Goal: Find specific page/section: Find specific page/section

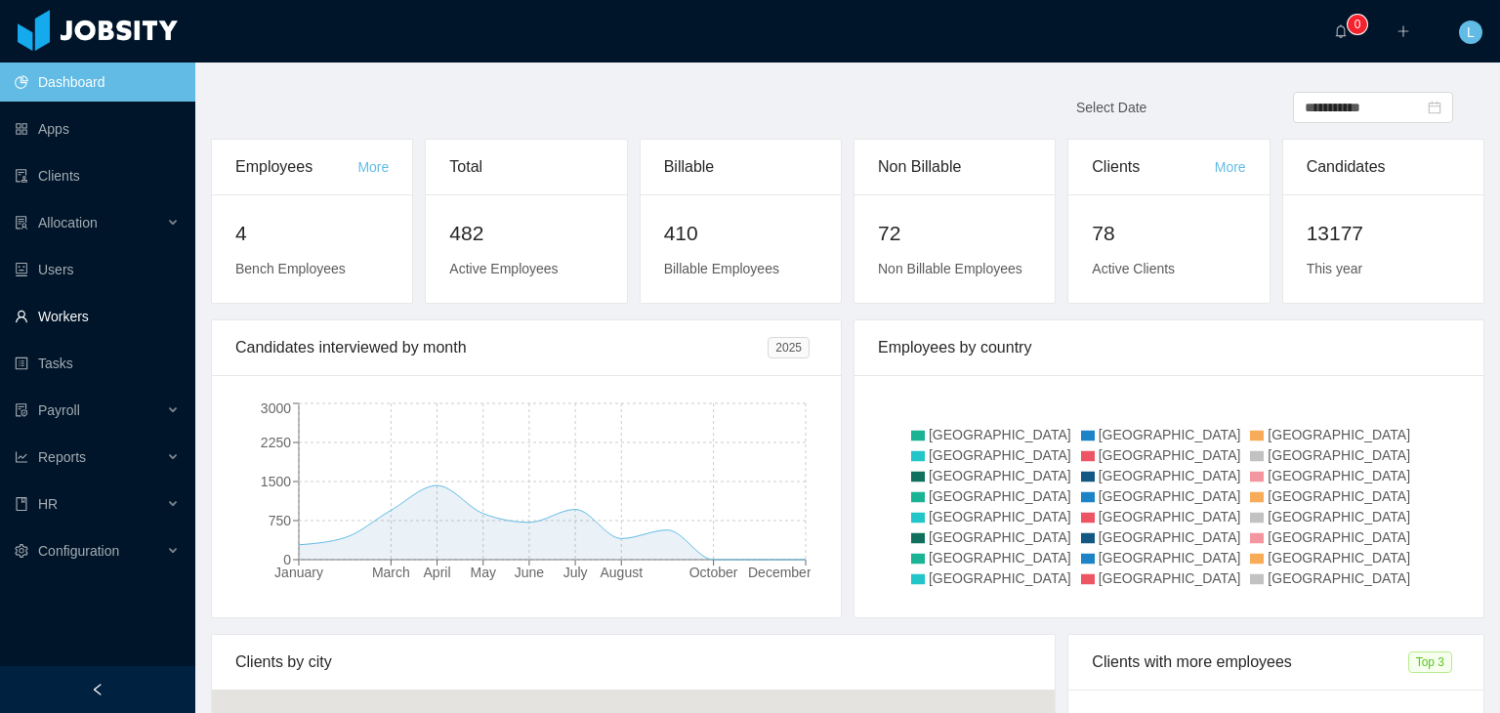
click at [77, 317] on link "Workers" at bounding box center [97, 316] width 165 height 39
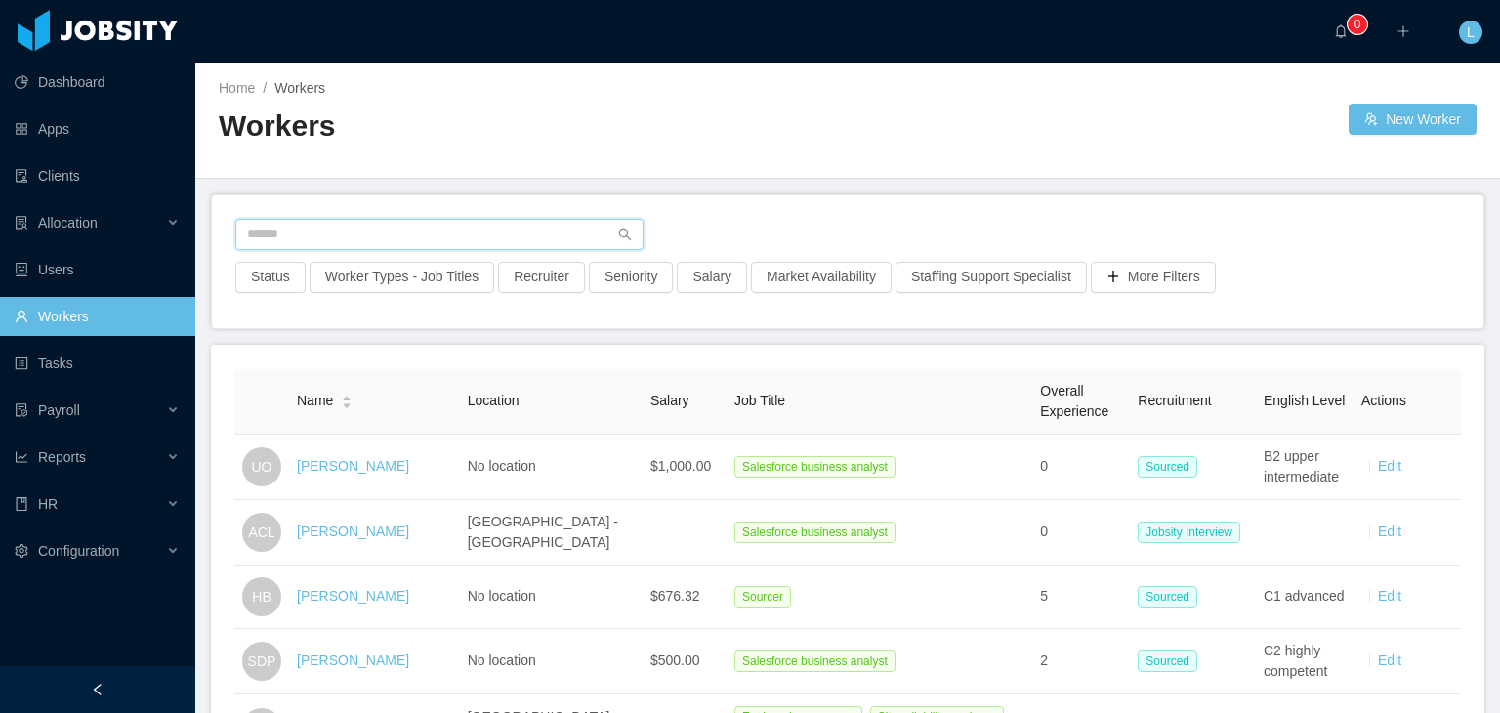
click at [379, 221] on input "text" at bounding box center [439, 234] width 408 height 31
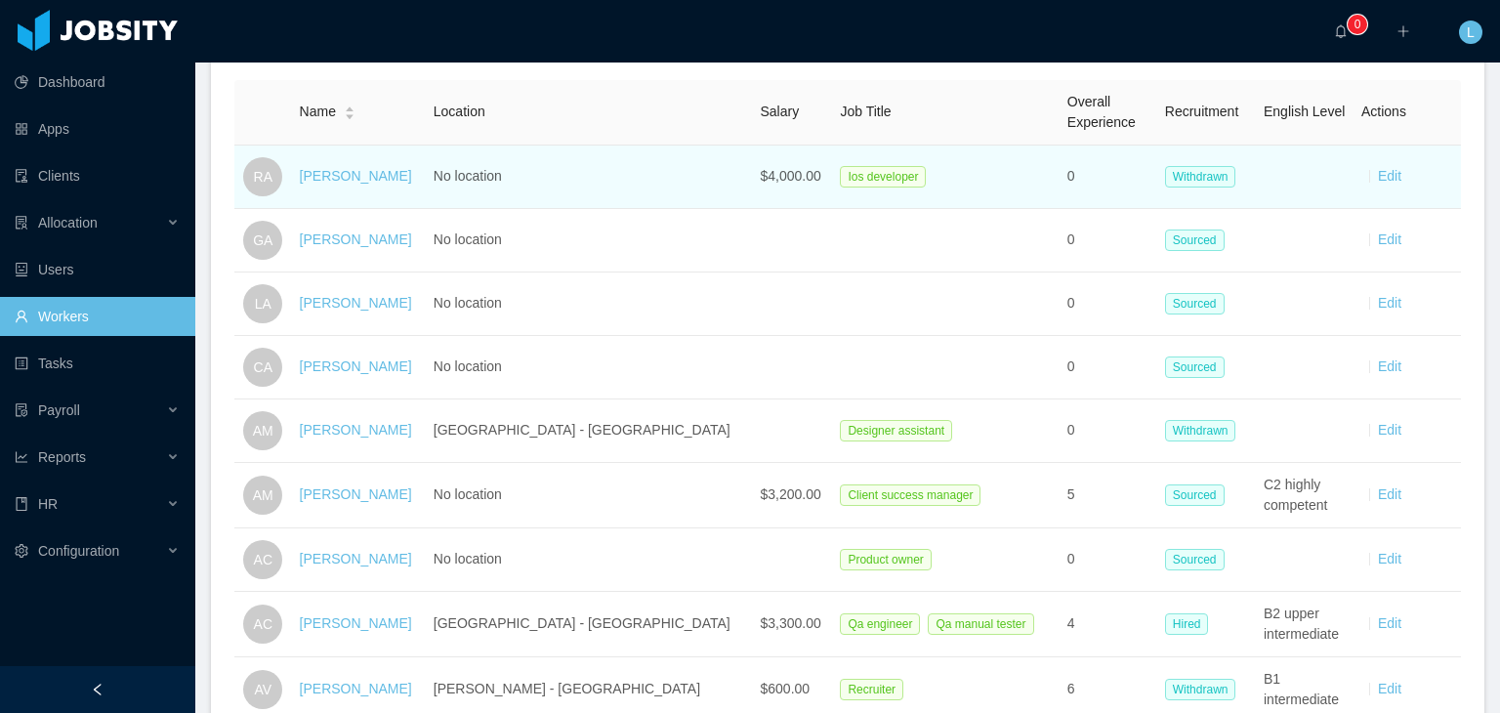
scroll to position [293, 0]
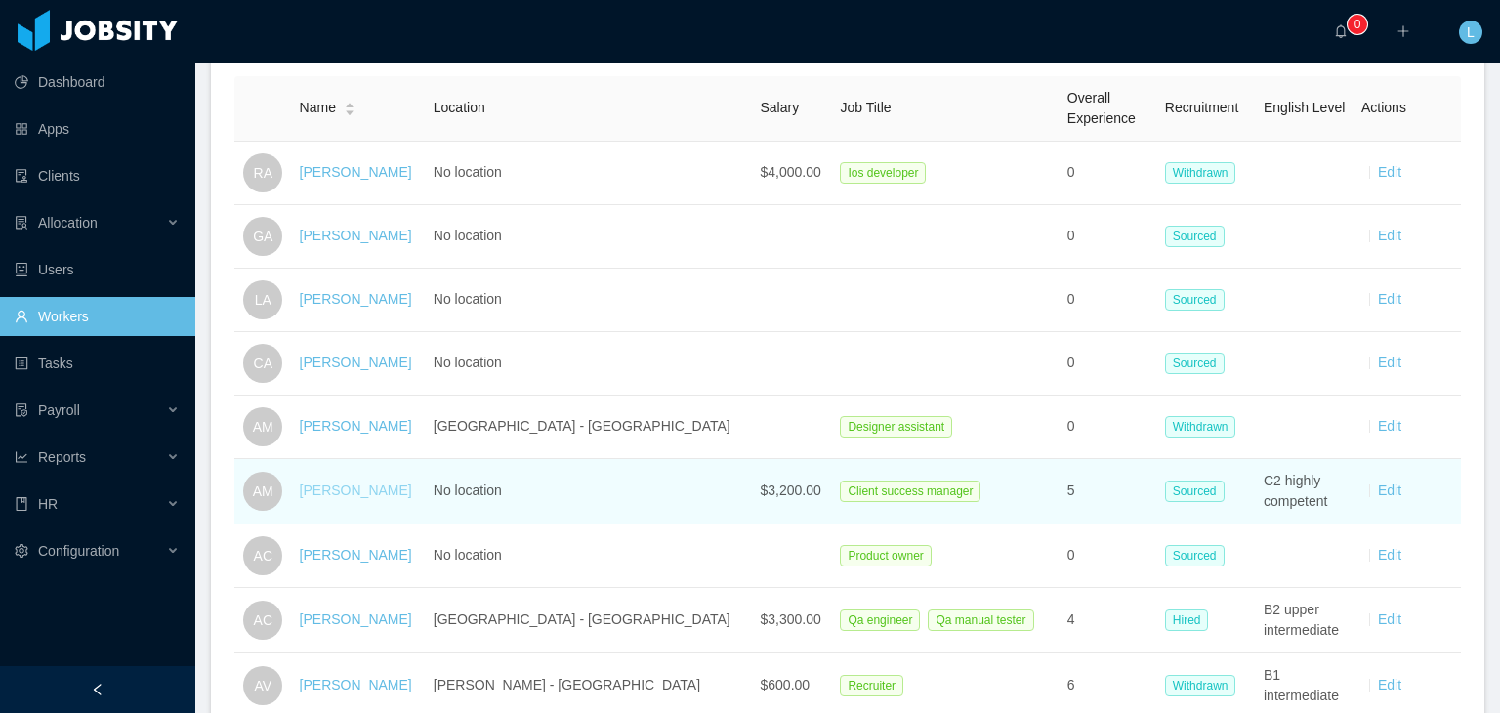
type input "*******"
click at [385, 490] on link "[PERSON_NAME]" at bounding box center [356, 490] width 112 height 16
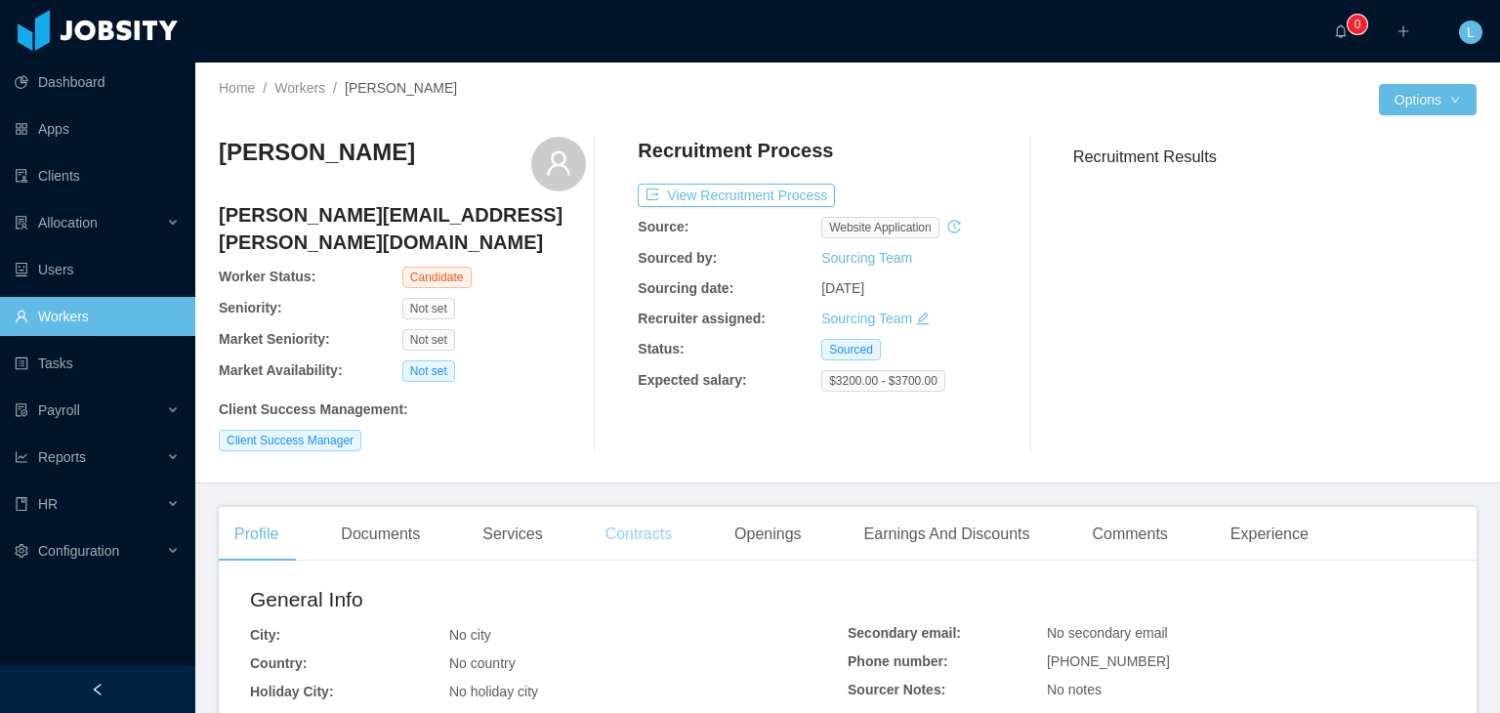
click at [619, 507] on div "Contracts" at bounding box center [639, 534] width 98 height 55
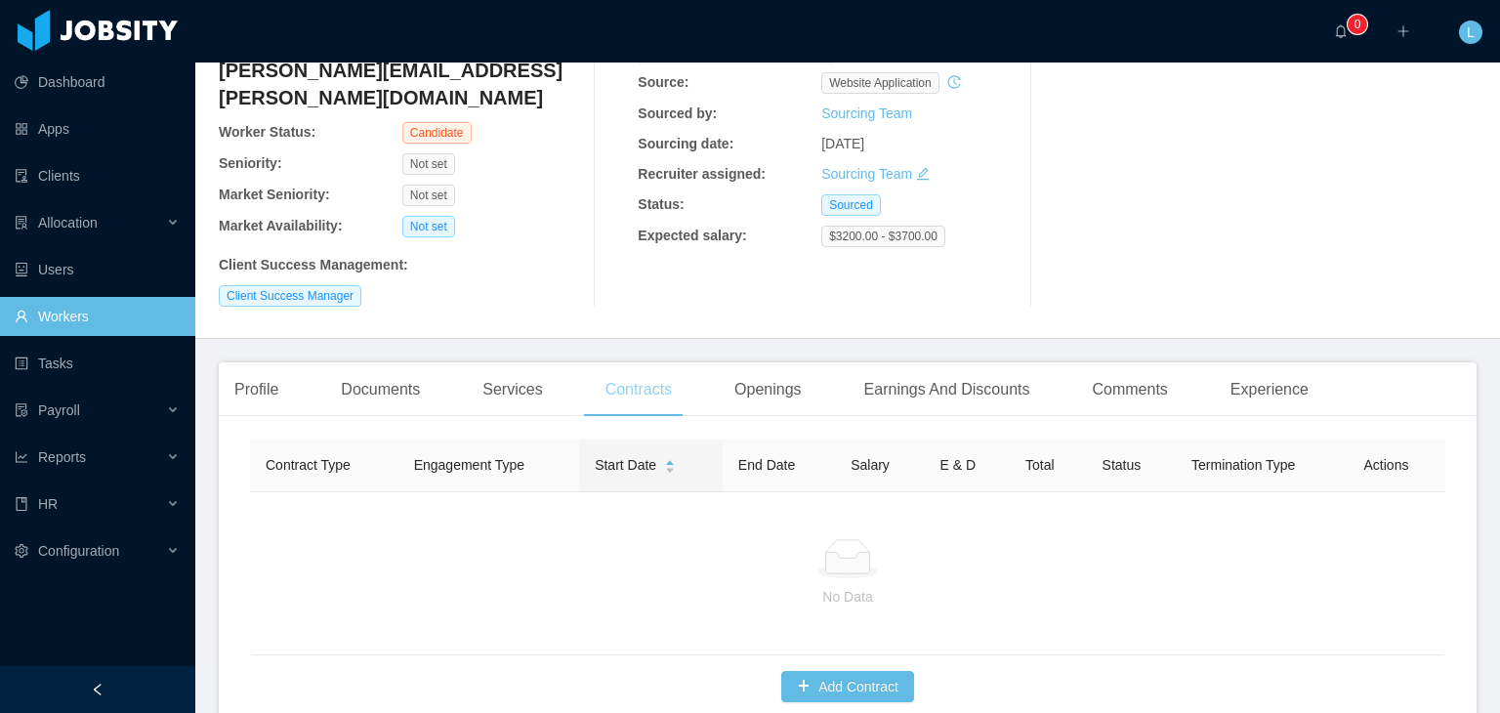
scroll to position [195, 0]
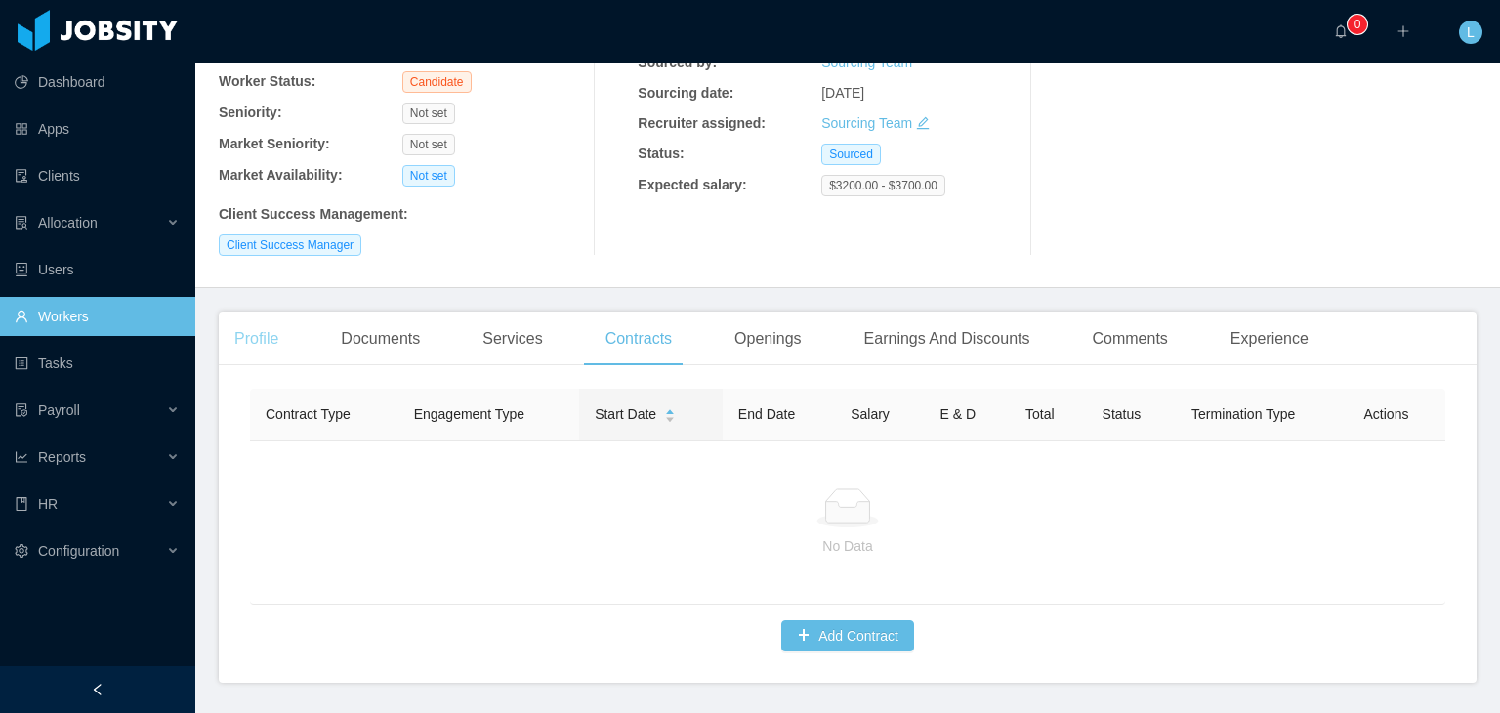
click at [262, 311] on div "Profile" at bounding box center [256, 338] width 75 height 55
